Goal: Find specific page/section: Find specific page/section

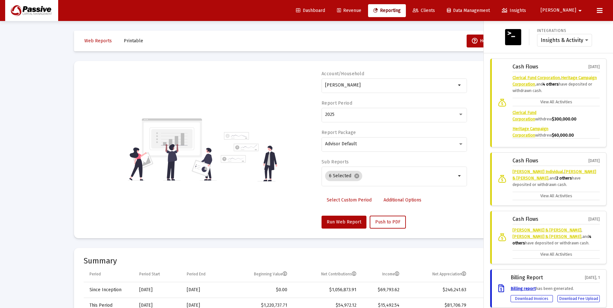
scroll to position [68, 0]
click at [367, 14] on link "Revenue" at bounding box center [349, 10] width 35 height 13
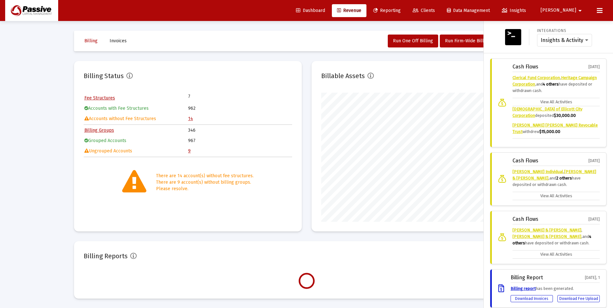
scroll to position [129, 209]
click at [606, 14] on div "Dashboard Revenue Reporting Clients Data Management Insights [PERSON_NAME]" at bounding box center [306, 10] width 603 height 21
click at [603, 13] on icon at bounding box center [600, 11] width 6 height 8
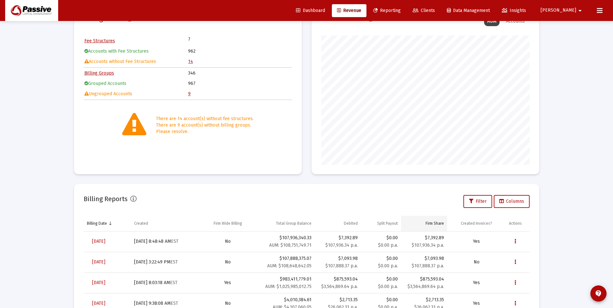
scroll to position [0, 0]
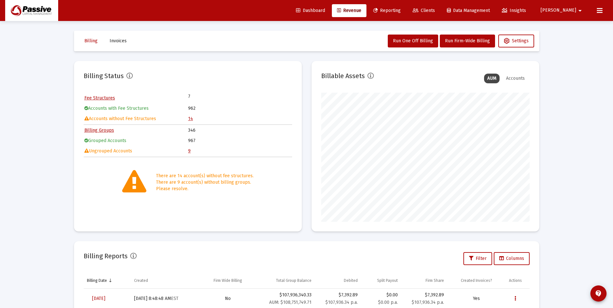
click at [558, 187] on div "Loading... Billing Invoices Run One Off Billing Run Firm-Wide Billing Settings …" at bounding box center [306, 215] width 613 height 430
click at [406, 16] on link "Reporting" at bounding box center [387, 10] width 38 height 13
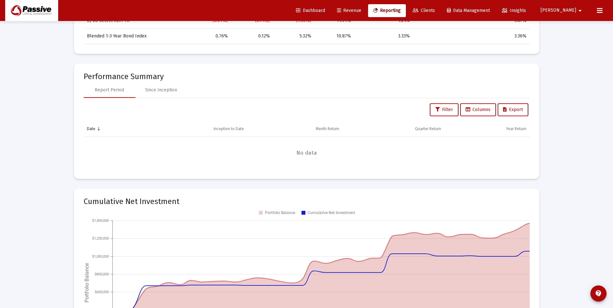
scroll to position [614, 0]
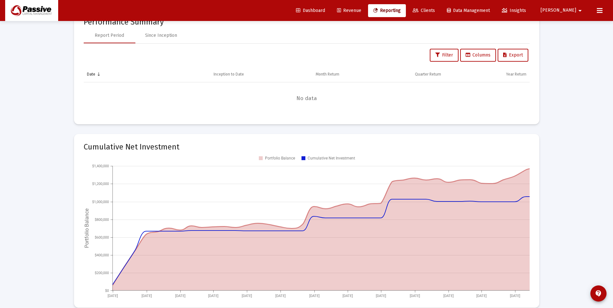
click at [361, 10] on span "Revenue" at bounding box center [349, 10] width 24 height 5
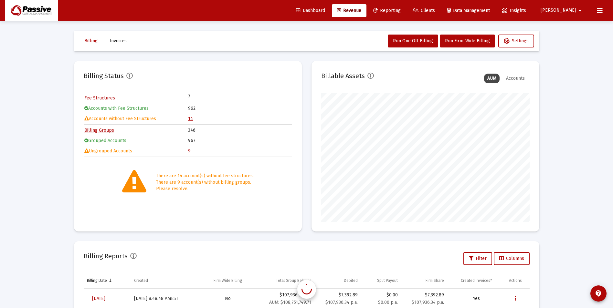
scroll to position [129, 209]
click at [188, 120] on table "Fee Structures 7 Accounts with Fee Structures 962 Accounts without Fee Structur…" at bounding box center [188, 109] width 209 height 32
click at [189, 120] on link "14" at bounding box center [190, 118] width 5 height 5
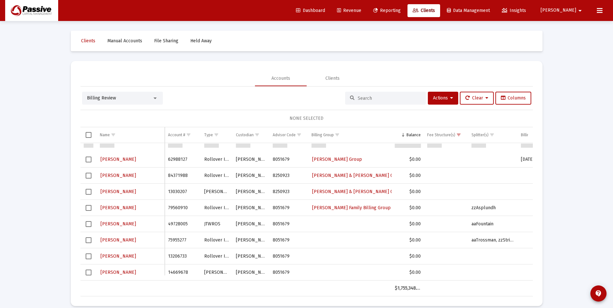
scroll to position [93, 0]
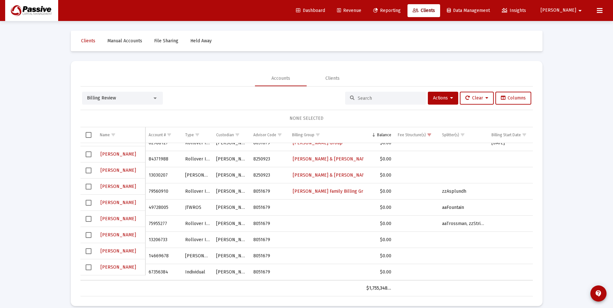
click at [367, 16] on link "Revenue" at bounding box center [349, 10] width 35 height 13
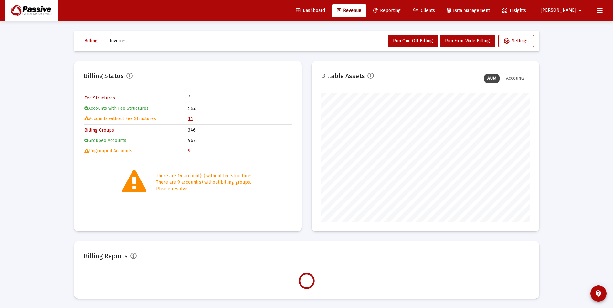
scroll to position [129, 209]
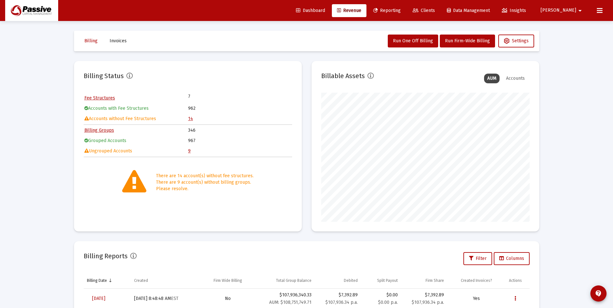
click at [330, 16] on link "Dashboard" at bounding box center [310, 10] width 39 height 13
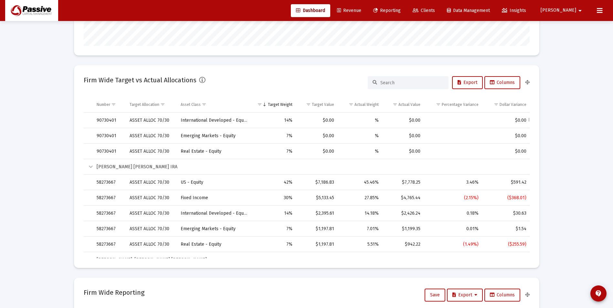
scroll to position [259, 0]
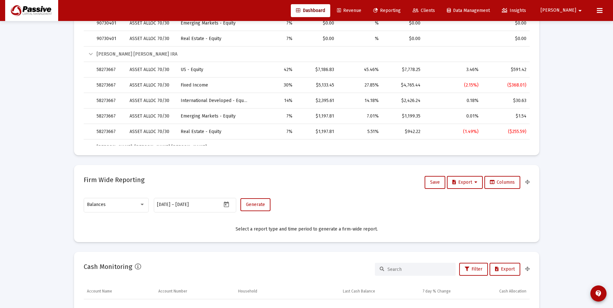
click at [361, 12] on span "Revenue" at bounding box center [349, 10] width 24 height 5
